Goal: Task Accomplishment & Management: Manage account settings

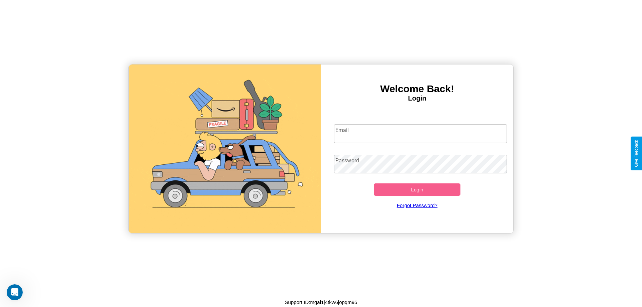
click at [420, 133] on input "Email" at bounding box center [420, 133] width 173 height 19
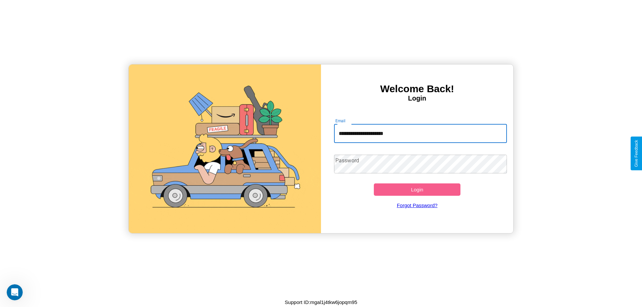
type input "**********"
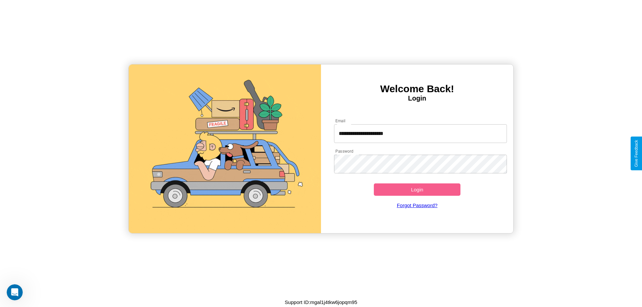
click at [417, 190] on button "Login" at bounding box center [417, 190] width 87 height 12
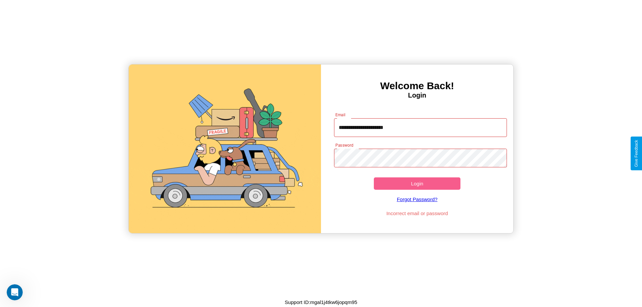
click at [417, 184] on button "Login" at bounding box center [417, 184] width 87 height 12
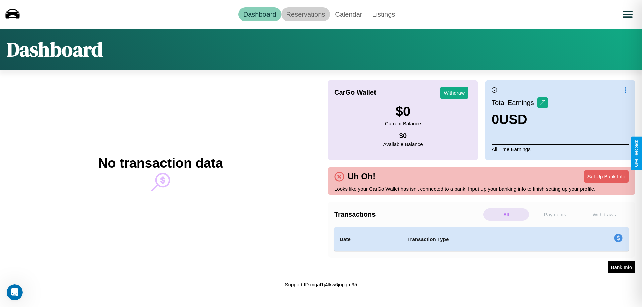
click at [305, 14] on link "Reservations" at bounding box center [305, 14] width 49 height 14
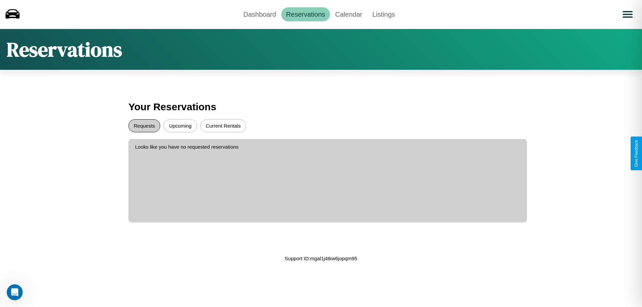
click at [144, 126] on button "Requests" at bounding box center [144, 125] width 32 height 13
click at [180, 126] on button "Upcoming" at bounding box center [179, 125] width 33 height 13
click at [223, 126] on button "Current Rentals" at bounding box center [223, 125] width 46 height 13
click at [259, 14] on link "Dashboard" at bounding box center [259, 14] width 43 height 14
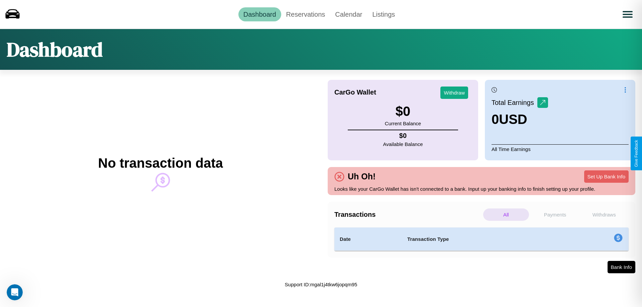
click at [555, 215] on p "Payments" at bounding box center [555, 215] width 46 height 12
